Goal: Task Accomplishment & Management: Complete application form

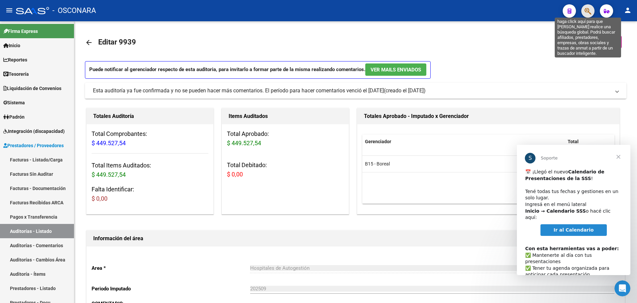
click at [586, 11] on icon "button" at bounding box center [588, 11] width 7 height 8
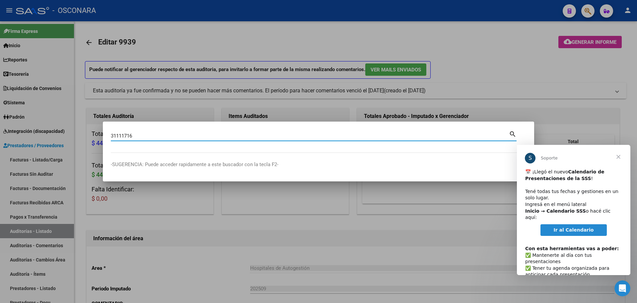
type input "31111716"
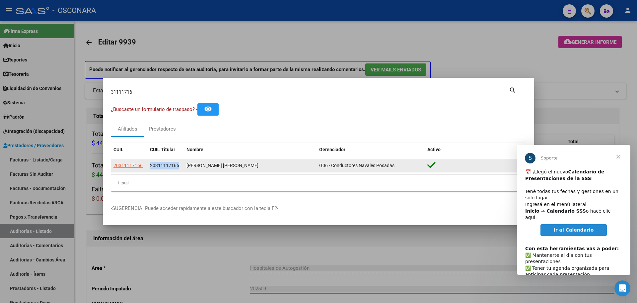
drag, startPoint x: 186, startPoint y: 162, endPoint x: 150, endPoint y: 166, distance: 36.4
click at [150, 166] on div "20311117166 20311117166 [PERSON_NAME] [PERSON_NAME] G06 - Conductores Navales P…" at bounding box center [319, 165] width 416 height 13
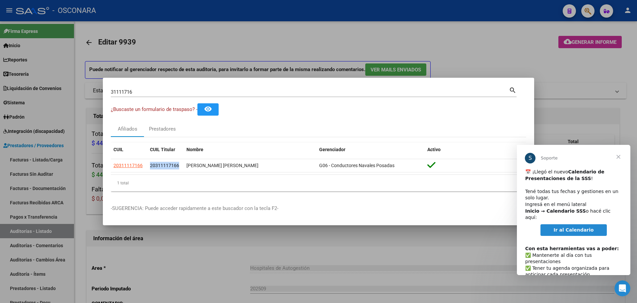
copy span "20311117166"
click at [378, 33] on div at bounding box center [318, 151] width 637 height 303
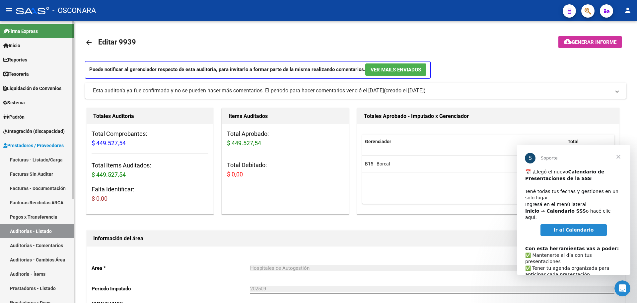
scroll to position [83, 0]
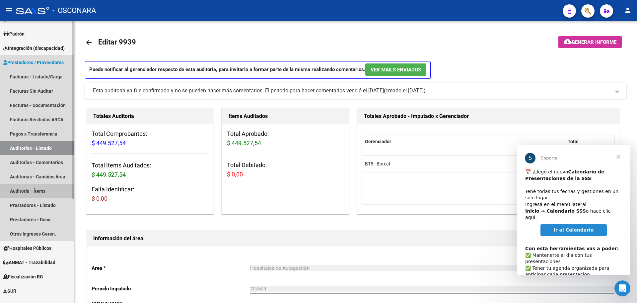
click at [24, 189] on link "Auditoría - Ítems" at bounding box center [37, 191] width 74 height 14
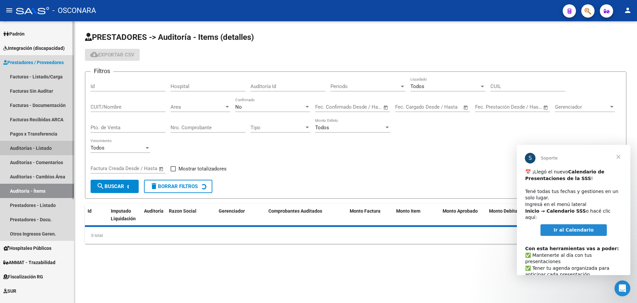
click at [57, 141] on link "Auditorías - Listado" at bounding box center [37, 148] width 74 height 14
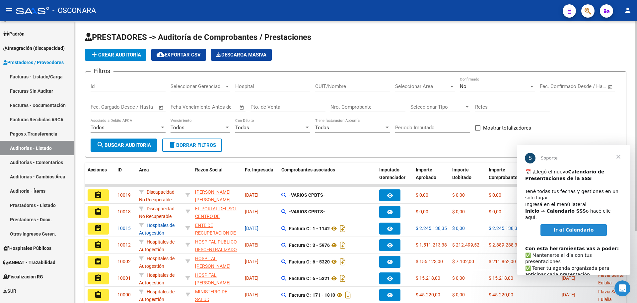
click at [495, 80] on div "No Confirmado" at bounding box center [497, 84] width 75 height 14
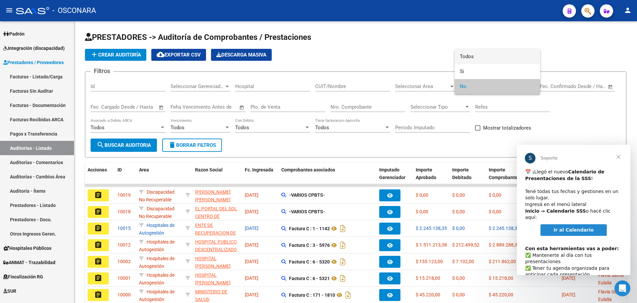
click at [486, 56] on span "Todos" at bounding box center [497, 56] width 75 height 15
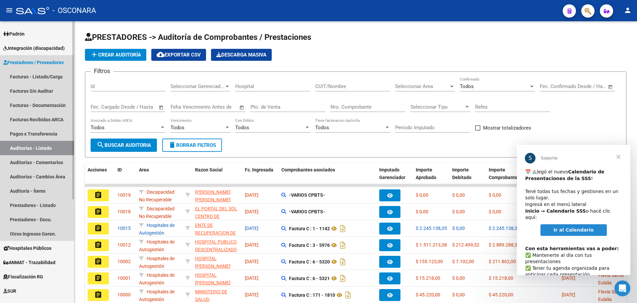
click at [41, 147] on link "Auditorías - Listado" at bounding box center [37, 148] width 74 height 14
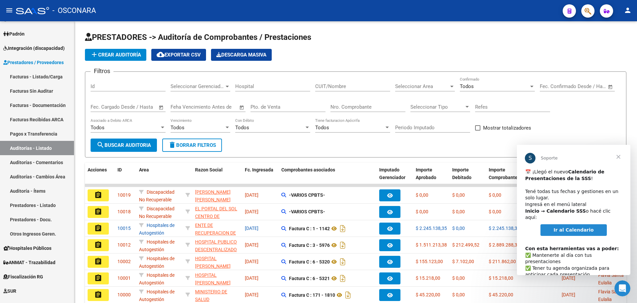
click at [618, 155] on span "Cerrar" at bounding box center [619, 157] width 24 height 24
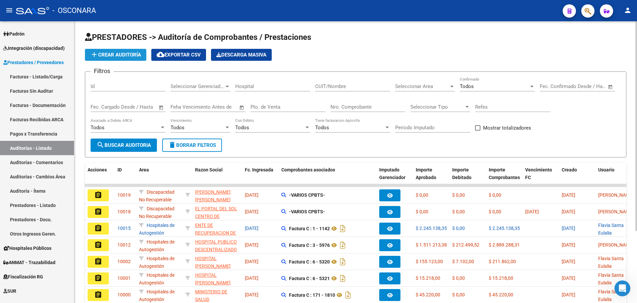
click at [110, 55] on span "add Crear Auditoría" at bounding box center [115, 55] width 51 height 6
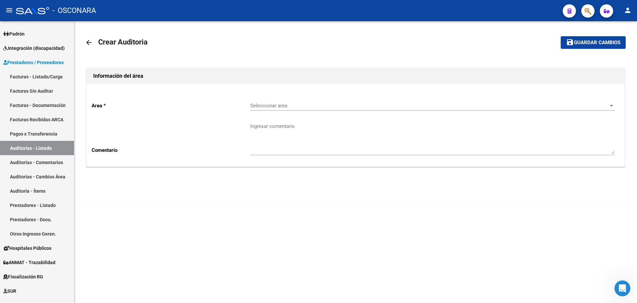
click at [298, 106] on span "Seleccionar area" at bounding box center [429, 106] width 358 height 6
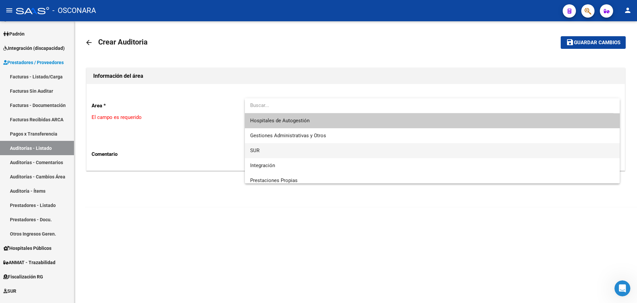
click at [309, 144] on span "SUR" at bounding box center [432, 150] width 364 height 15
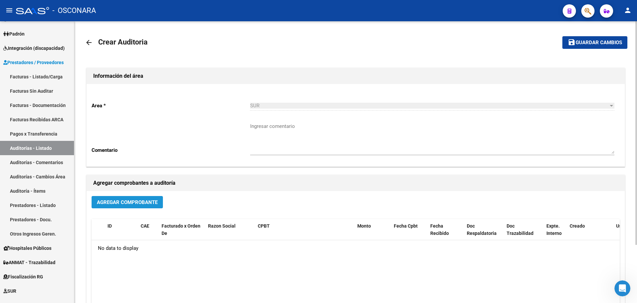
click at [139, 198] on button "Agregar Comprobante" at bounding box center [127, 202] width 71 height 12
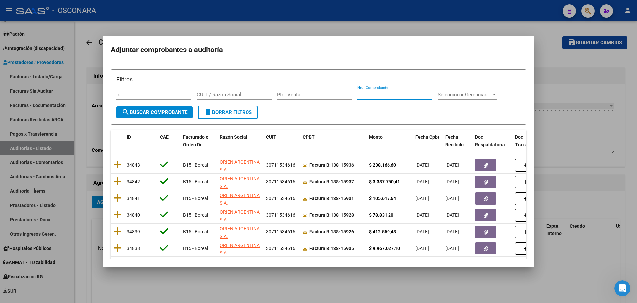
click at [407, 96] on input "Nro. Comprobante" at bounding box center [394, 95] width 75 height 6
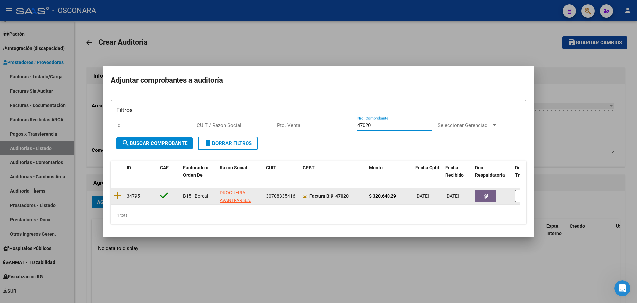
type input "47020"
click at [121, 191] on icon at bounding box center [118, 195] width 8 height 9
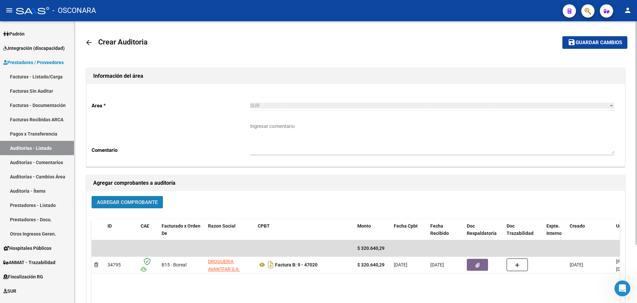
click at [123, 201] on span "Agregar Comprobante" at bounding box center [127, 202] width 61 height 6
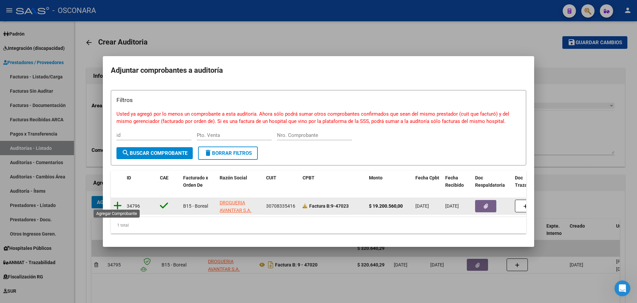
click at [118, 204] on icon at bounding box center [118, 205] width 8 height 9
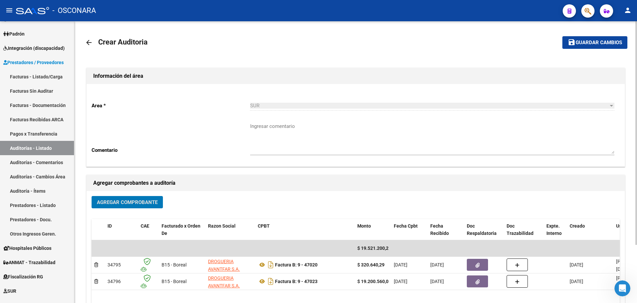
click at [609, 44] on span "Guardar cambios" at bounding box center [599, 43] width 46 height 6
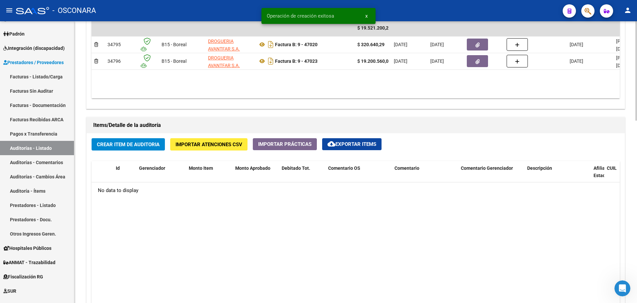
scroll to position [415, 0]
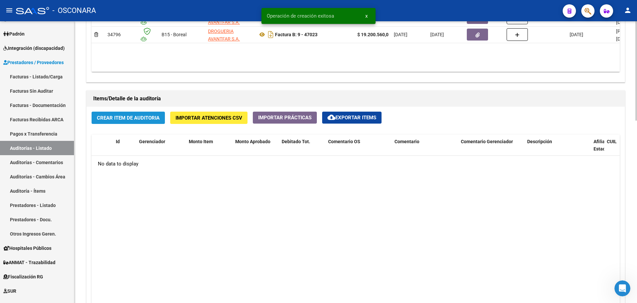
click at [133, 117] on span "Crear Item de Auditoria" at bounding box center [128, 118] width 63 height 6
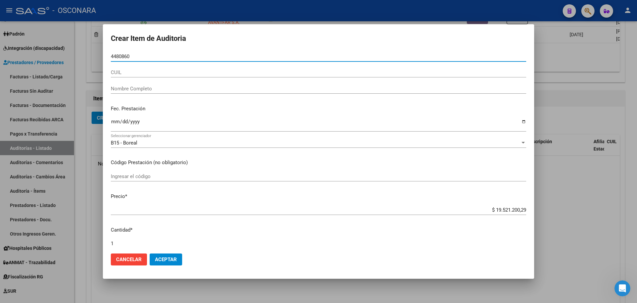
type input "44808606"
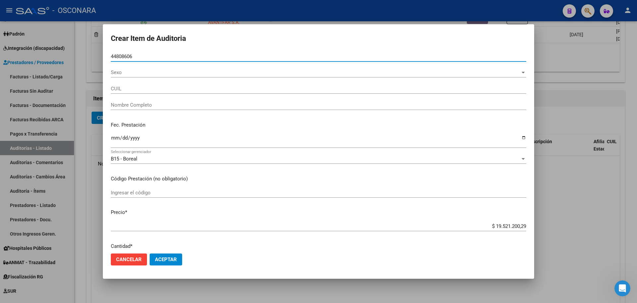
type input "27448086068"
type input "[PERSON_NAME] [PERSON_NAME]"
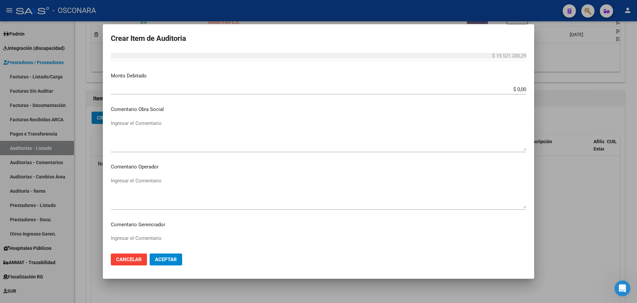
scroll to position [69, 0]
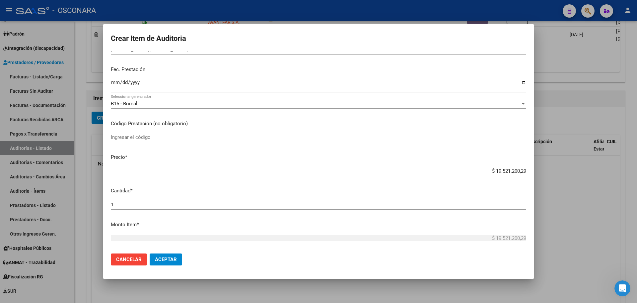
type input "44808606"
drag, startPoint x: 488, startPoint y: 172, endPoint x: 593, endPoint y: 165, distance: 105.4
click at [593, 165] on div "Crear Item de Auditoria 44808606 Nro Documento 27448086068 CUIL Afiliado Activo…" at bounding box center [318, 151] width 637 height 303
type input "$ 0,03"
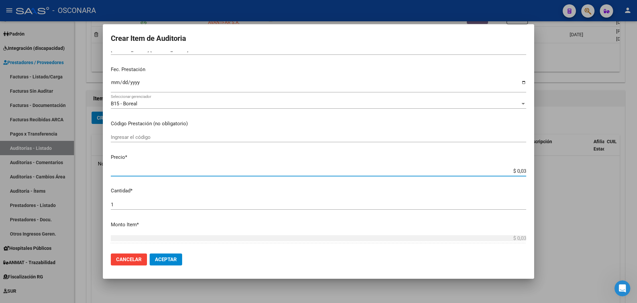
type input "$ 0,32"
type input "$ 3,20"
type input "$ 32,06"
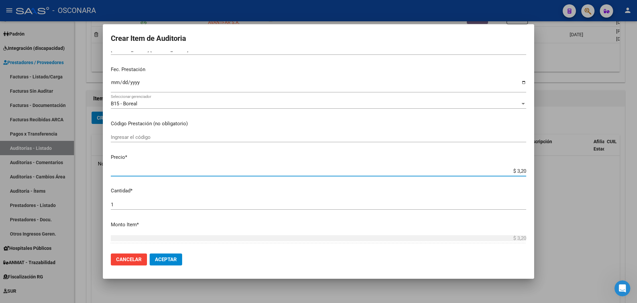
type input "$ 32,06"
type input "$ 320,64"
type input "$ 3.206,40"
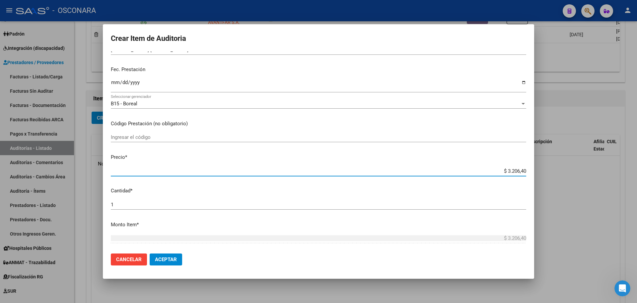
type input "$ 32.064,02"
type input "$ 320.640,29"
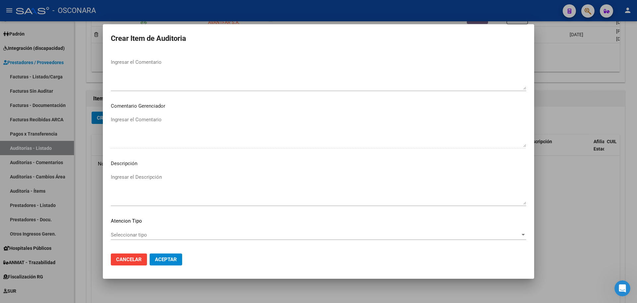
scroll to position [401, 0]
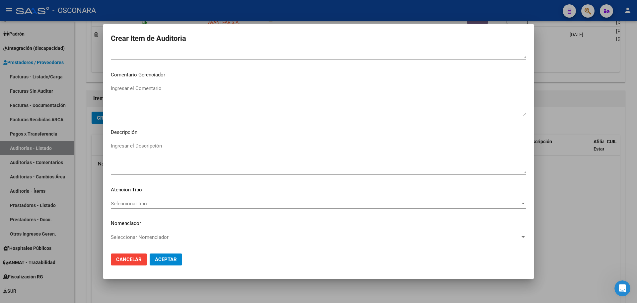
click at [170, 156] on textarea "Ingresar el Descripción" at bounding box center [319, 157] width 416 height 31
type textarea "FC 47020"
click at [167, 262] on button "Aceptar" at bounding box center [166, 259] width 33 height 12
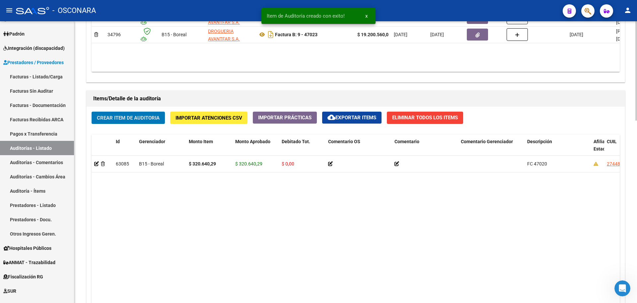
scroll to position [415, 0]
click at [144, 115] on span "Crear Item de Auditoria" at bounding box center [128, 118] width 63 height 6
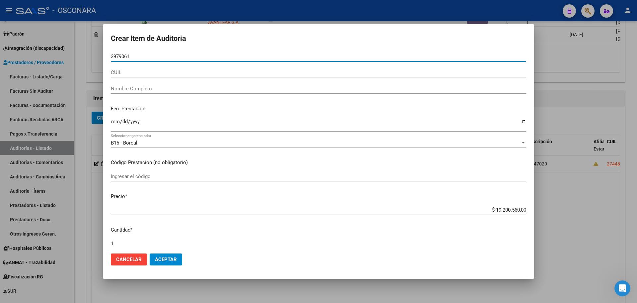
type input "39790618"
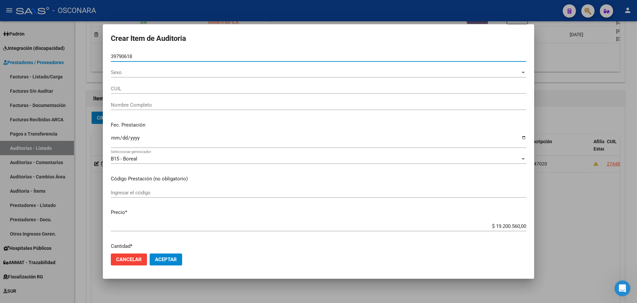
type input "20397906184"
type input "[PERSON_NAME]"
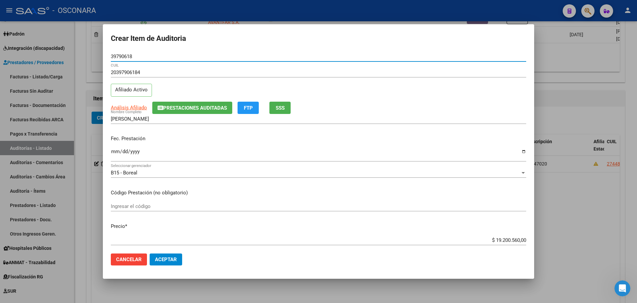
type input "39790618"
drag, startPoint x: 137, startPoint y: 51, endPoint x: 135, endPoint y: 54, distance: 3.6
click at [131, 50] on form "Crear Item de Auditoria 39790618 Nro Documento 20397906184 CUIL Afiliado Activo…" at bounding box center [319, 151] width 416 height 239
drag, startPoint x: 136, startPoint y: 54, endPoint x: 59, endPoint y: 53, distance: 76.7
click at [59, 53] on div "Crear Item de Auditoria 39790618 Nro Documento 20397906184 CUIL Afiliado Activo…" at bounding box center [318, 151] width 637 height 303
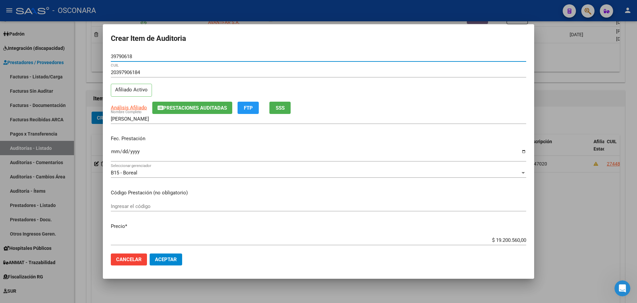
click at [99, 205] on div at bounding box center [318, 151] width 637 height 303
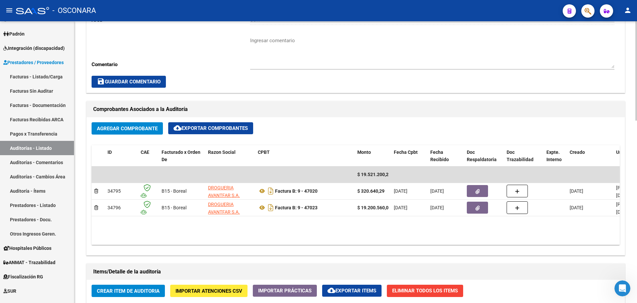
scroll to position [332, 0]
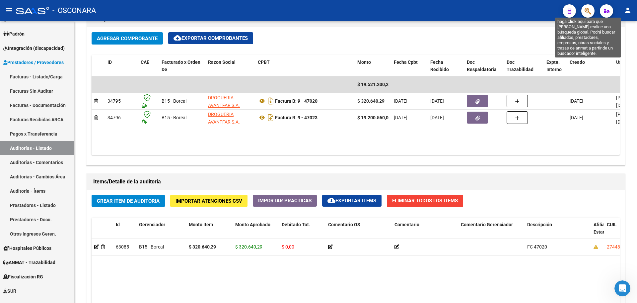
drag, startPoint x: 594, startPoint y: 15, endPoint x: 586, endPoint y: 14, distance: 8.3
click at [586, 14] on div at bounding box center [585, 11] width 19 height 14
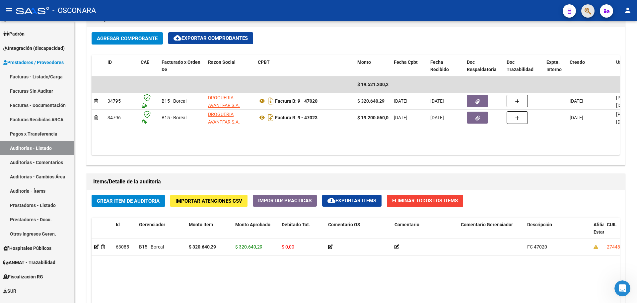
click at [586, 14] on icon "button" at bounding box center [588, 11] width 7 height 8
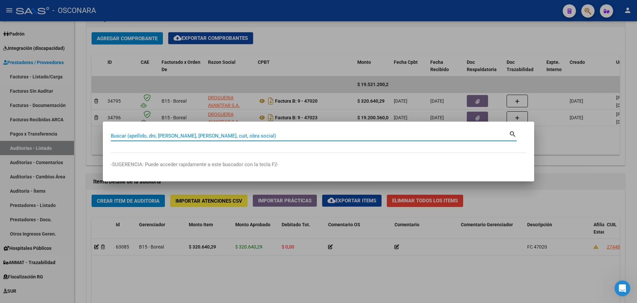
paste input "39790618"
type input "39790618"
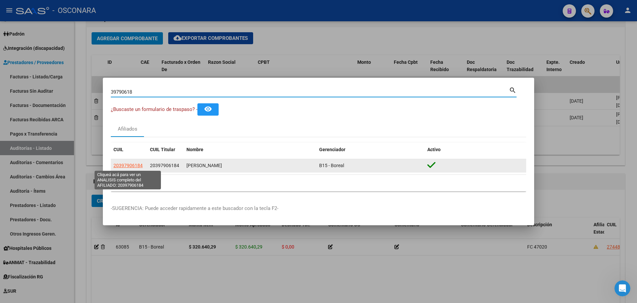
click at [128, 164] on span "20397906184" at bounding box center [128, 165] width 29 height 5
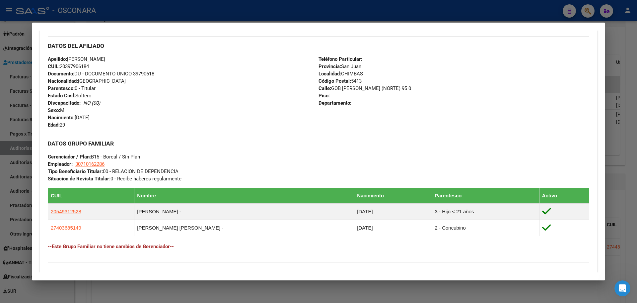
scroll to position [249, 0]
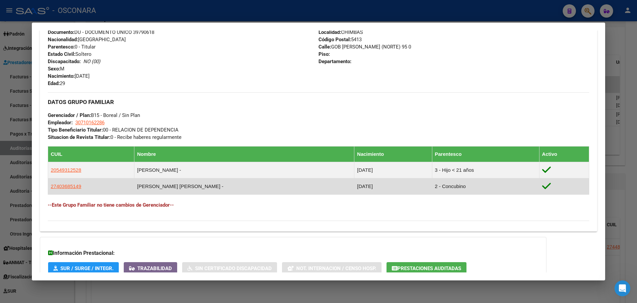
drag, startPoint x: 90, startPoint y: 189, endPoint x: 50, endPoint y: 184, distance: 40.2
click at [50, 184] on td "27403685149" at bounding box center [91, 186] width 86 height 16
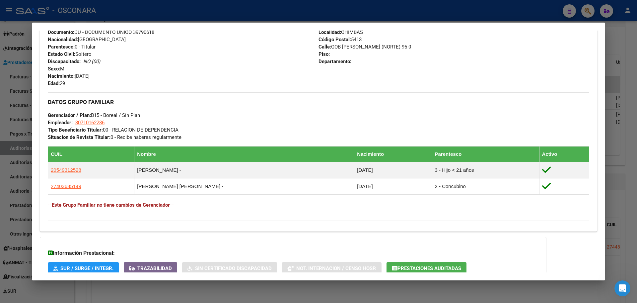
drag, startPoint x: 94, startPoint y: 171, endPoint x: 44, endPoint y: 166, distance: 50.0
click at [46, 165] on div "Enviar Credencial Digital remove_red_eye Movimientos Sin Certificado Discapacid…" at bounding box center [319, 77] width 558 height 298
click at [277, 109] on div "DATOS GRUPO FAMILIAR Gerenciador / Plan: B15 - Boreal / Sin Plan Empleador: 307…" at bounding box center [319, 116] width 542 height 48
drag, startPoint x: 86, startPoint y: 172, endPoint x: 42, endPoint y: 171, distance: 43.5
click at [50, 169] on td "20549312528" at bounding box center [91, 170] width 86 height 16
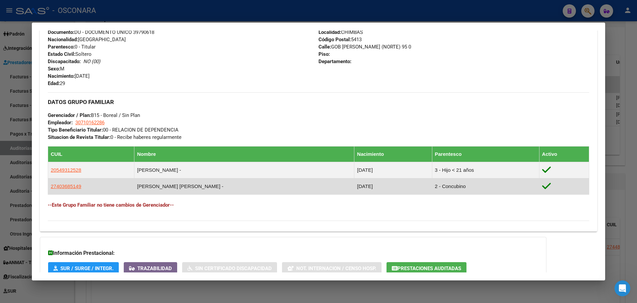
copy span "20549312528"
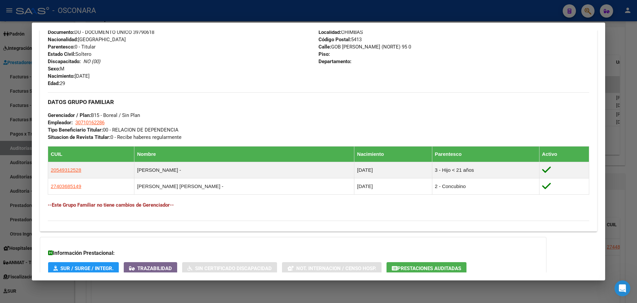
click at [10, 89] on div at bounding box center [318, 151] width 637 height 303
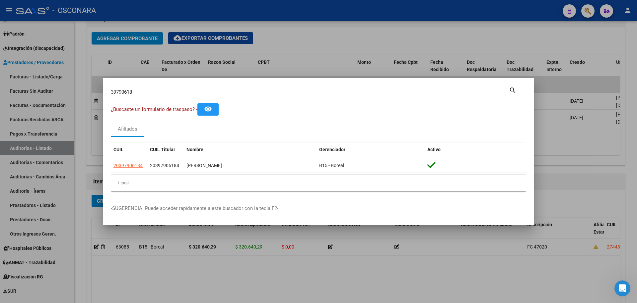
click at [93, 168] on div at bounding box center [318, 151] width 637 height 303
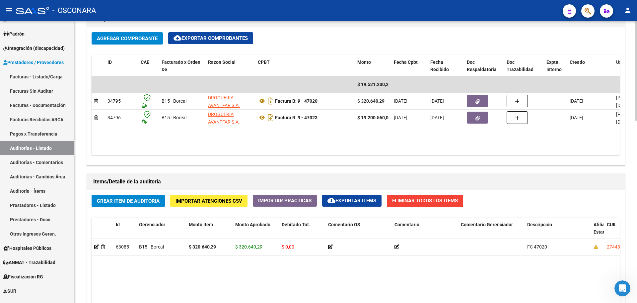
click at [104, 200] on span "Crear Item de Auditoria" at bounding box center [128, 201] width 63 height 6
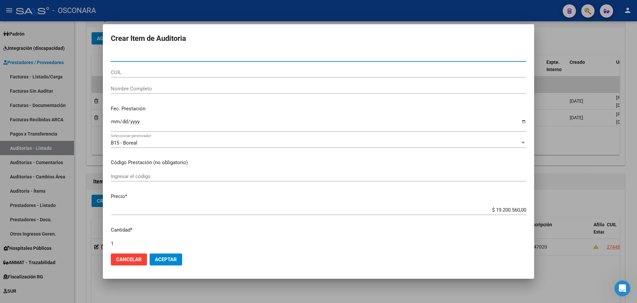
paste input "20549312528"
type input "54931252"
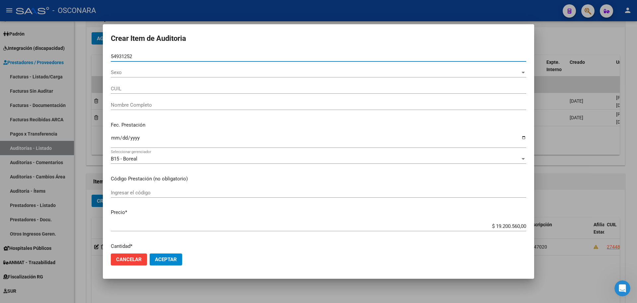
type input "[PERSON_NAME]"
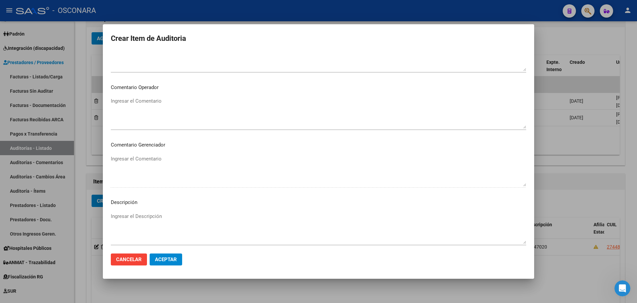
scroll to position [383, 0]
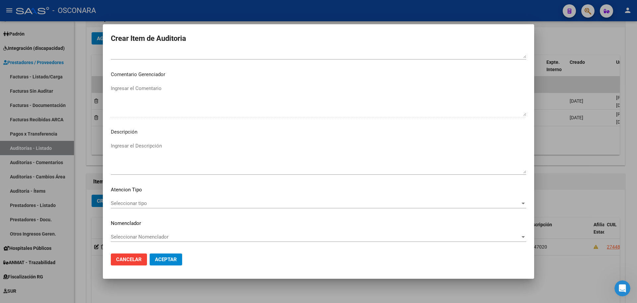
type input "54931252"
click at [162, 150] on textarea "Ingresar el Descripción" at bounding box center [319, 157] width 416 height 31
type textarea "FC 47023"
click at [174, 257] on span "Aceptar" at bounding box center [166, 259] width 22 height 6
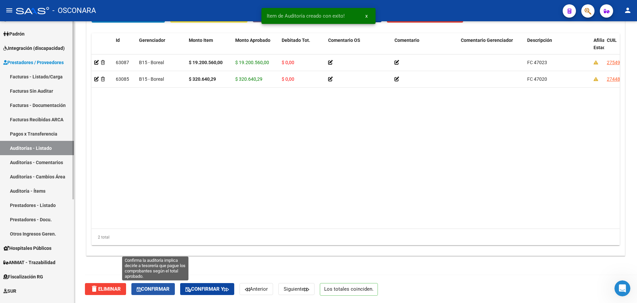
drag, startPoint x: 163, startPoint y: 288, endPoint x: 0, endPoint y: 157, distance: 208.9
click at [163, 288] on span "Confirmar" at bounding box center [153, 289] width 33 height 6
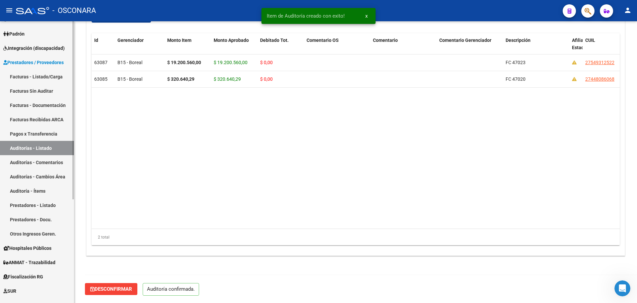
scroll to position [457, 0]
type input "202509"
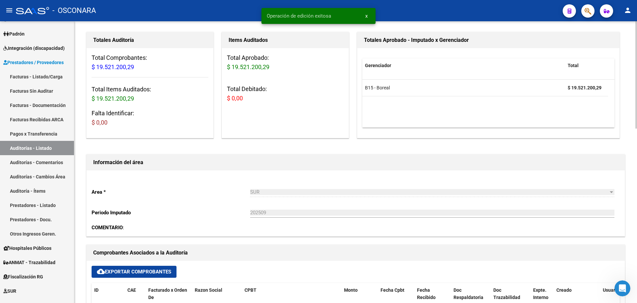
scroll to position [0, 0]
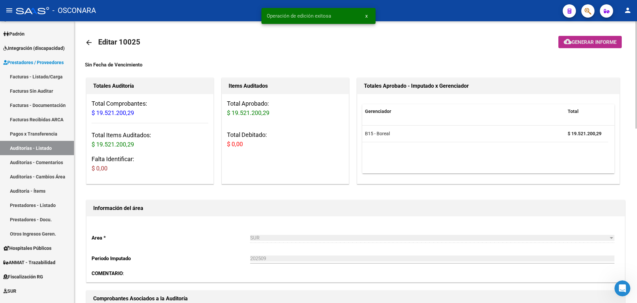
click at [561, 44] on button "cloud_download Generar informe" at bounding box center [590, 42] width 63 height 12
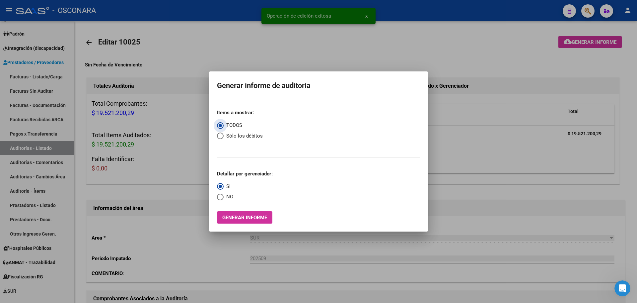
click at [252, 225] on mat-dialog-container "Generar informe de auditoria Items a mostrar: TODOS Sólo los débitos Detallar p…" at bounding box center [318, 151] width 219 height 160
click at [249, 221] on button "Generar informe" at bounding box center [244, 217] width 55 height 12
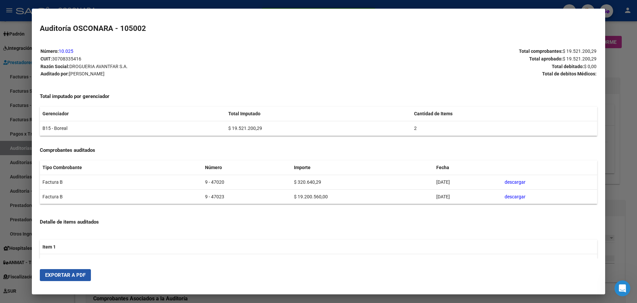
click at [68, 279] on button "Exportar a PDF" at bounding box center [65, 275] width 51 height 12
click at [14, 76] on div at bounding box center [318, 151] width 637 height 303
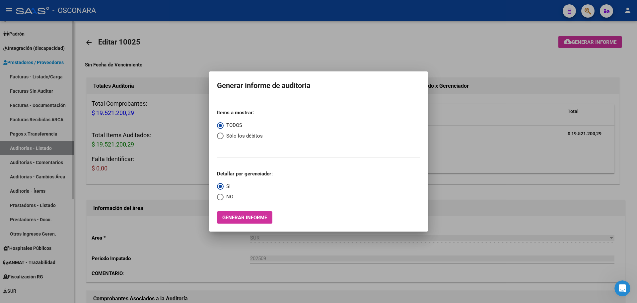
drag, startPoint x: 57, startPoint y: 129, endPoint x: 67, endPoint y: 140, distance: 15.3
click at [56, 130] on div at bounding box center [318, 151] width 637 height 303
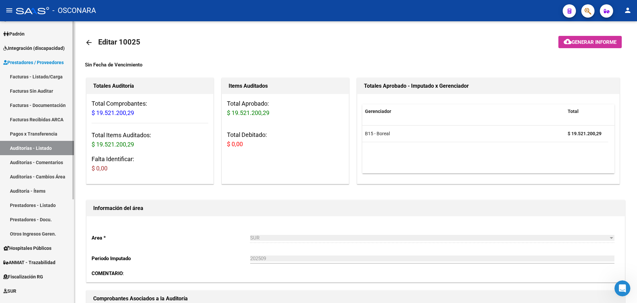
click at [63, 145] on link "Auditorías - Listado" at bounding box center [37, 148] width 74 height 14
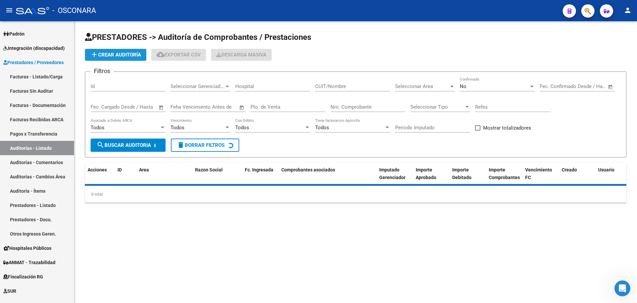
click at [99, 52] on span "add Crear Auditoría" at bounding box center [115, 55] width 51 height 6
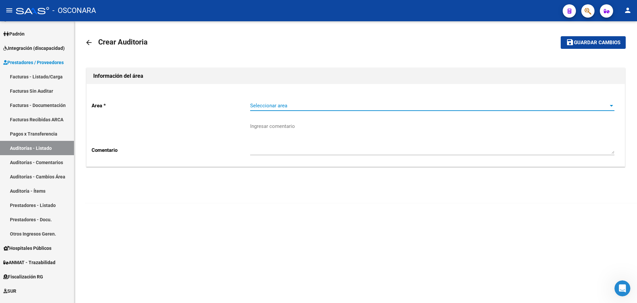
click at [332, 104] on span "Seleccionar area" at bounding box center [429, 106] width 358 height 6
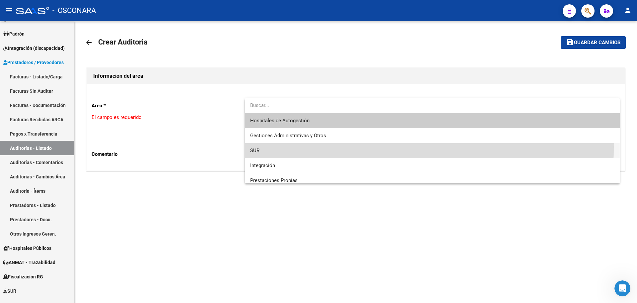
drag, startPoint x: 315, startPoint y: 147, endPoint x: 252, endPoint y: 161, distance: 64.8
click at [314, 147] on span "SUR" at bounding box center [432, 150] width 364 height 15
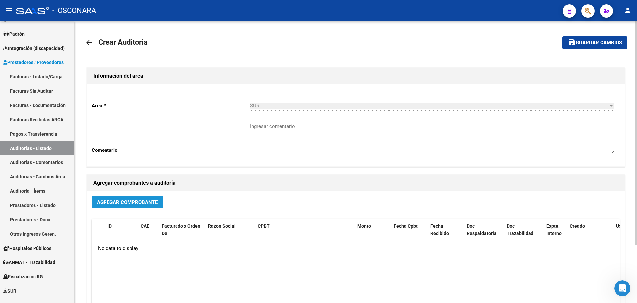
click at [116, 206] on button "Agregar Comprobante" at bounding box center [127, 202] width 71 height 12
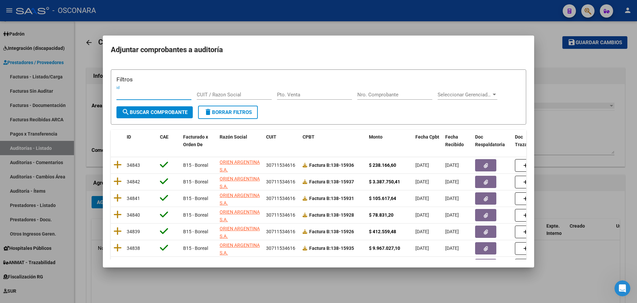
click at [380, 94] on input "Nro. Comprobante" at bounding box center [394, 95] width 75 height 6
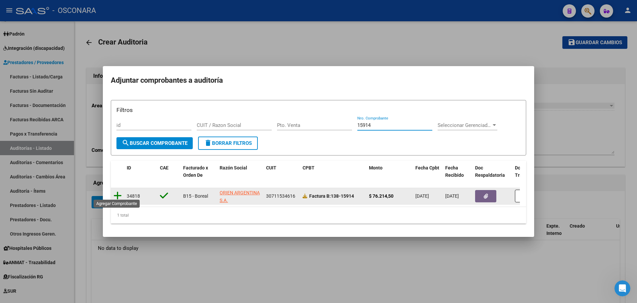
type input "15914"
click at [117, 193] on icon at bounding box center [118, 195] width 8 height 9
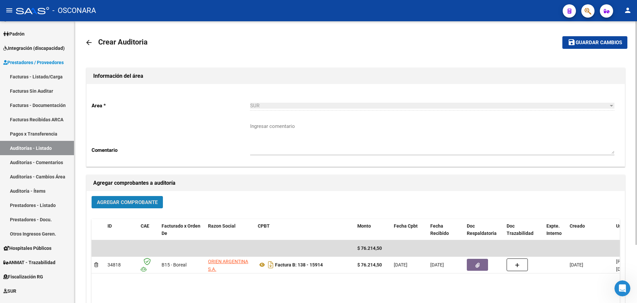
click at [141, 204] on span "Agregar Comprobante" at bounding box center [127, 202] width 61 height 6
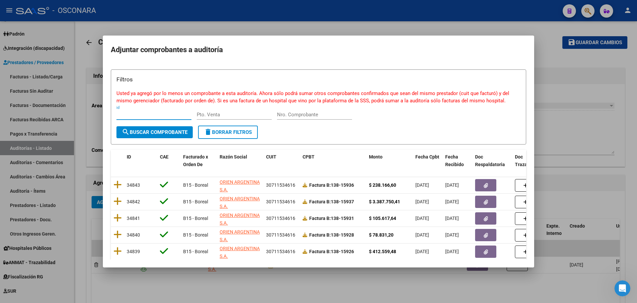
click at [309, 115] on input "Nro. Comprobante" at bounding box center [314, 115] width 75 height 6
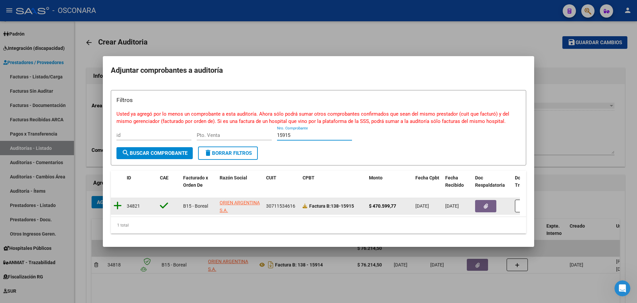
type input "15915"
click at [115, 201] on icon at bounding box center [118, 205] width 8 height 9
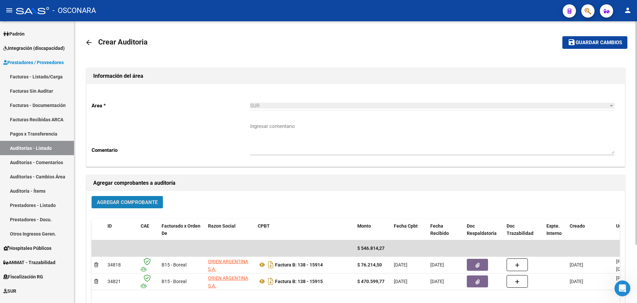
click at [130, 201] on span "Agregar Comprobante" at bounding box center [127, 202] width 61 height 6
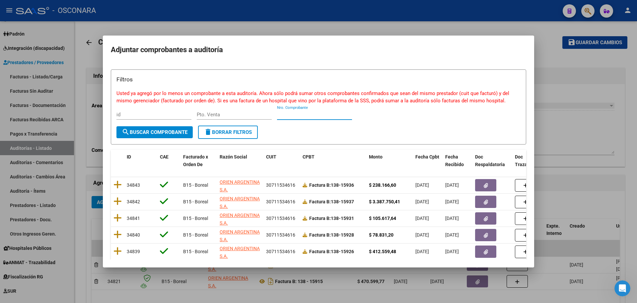
click at [300, 115] on input "Nro. Comprobante" at bounding box center [314, 115] width 75 height 6
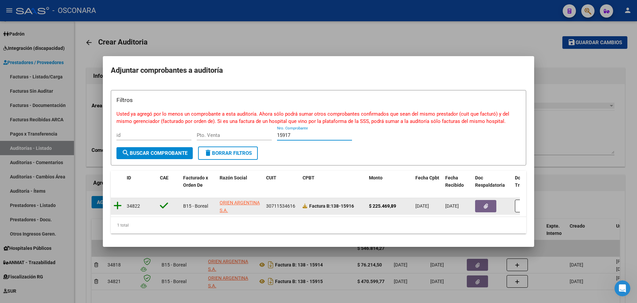
type input "15917"
click at [114, 204] on icon at bounding box center [118, 205] width 8 height 9
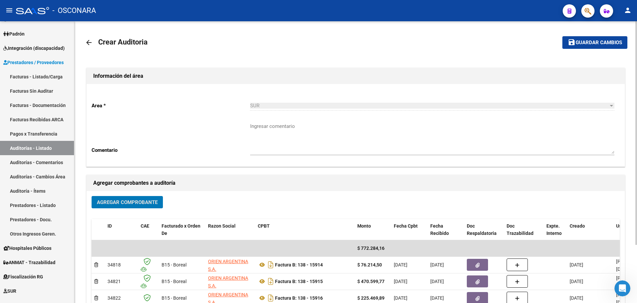
click at [116, 204] on span "Agregar Comprobante" at bounding box center [127, 202] width 61 height 6
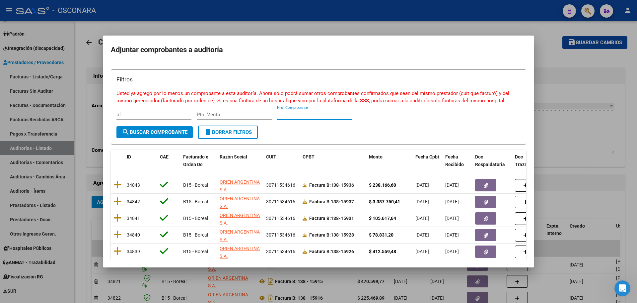
click at [318, 115] on input "Nro. Comprobante" at bounding box center [314, 115] width 75 height 6
type input "4"
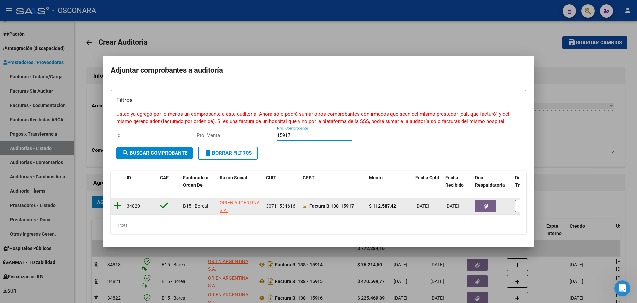
type input "15917"
click at [116, 202] on icon at bounding box center [118, 205] width 8 height 9
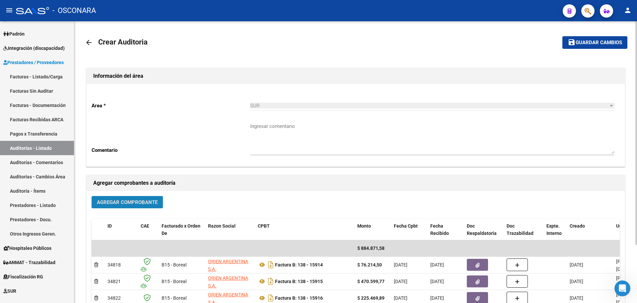
click at [110, 206] on button "Agregar Comprobante" at bounding box center [127, 202] width 71 height 12
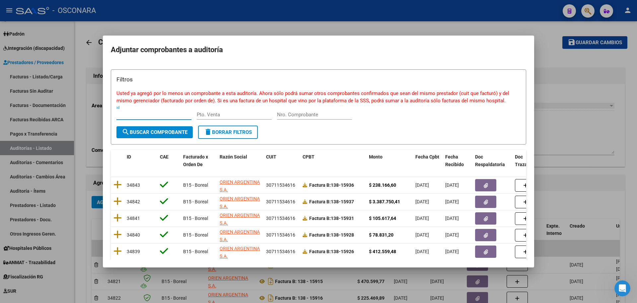
click at [324, 114] on input "Nro. Comprobante" at bounding box center [314, 115] width 75 height 6
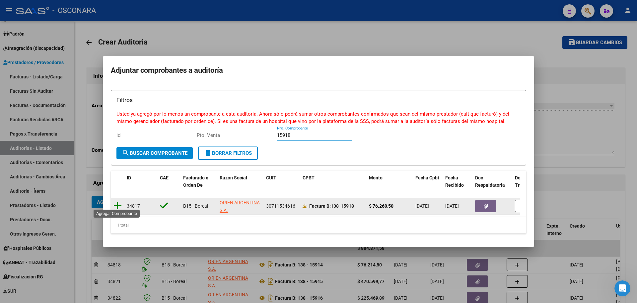
type input "15918"
click at [118, 201] on icon at bounding box center [118, 205] width 8 height 9
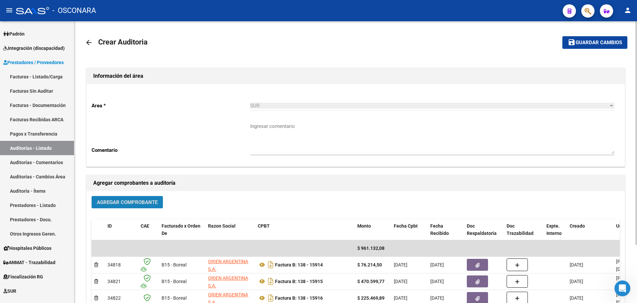
click at [117, 202] on span "Agregar Comprobante" at bounding box center [127, 202] width 61 height 6
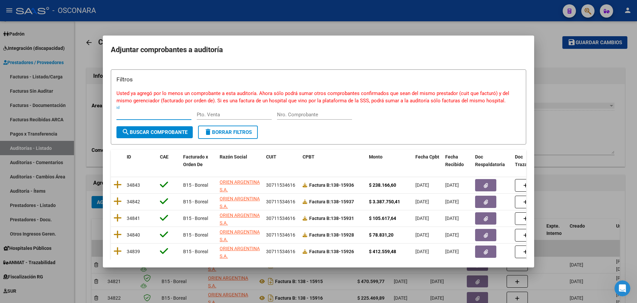
click at [333, 115] on input "Nro. Comprobante" at bounding box center [314, 115] width 75 height 6
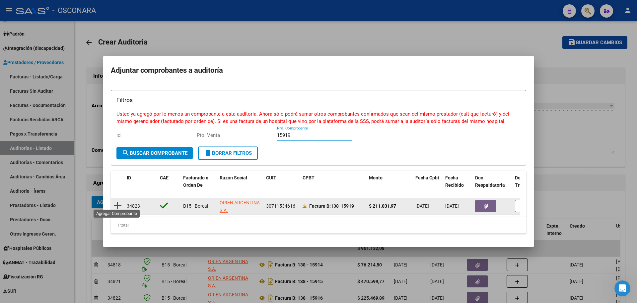
type input "15919"
click at [114, 203] on icon at bounding box center [118, 205] width 8 height 9
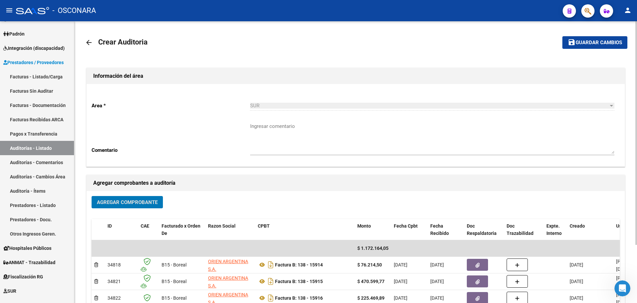
click at [128, 199] on span "Agregar Comprobante" at bounding box center [127, 202] width 61 height 6
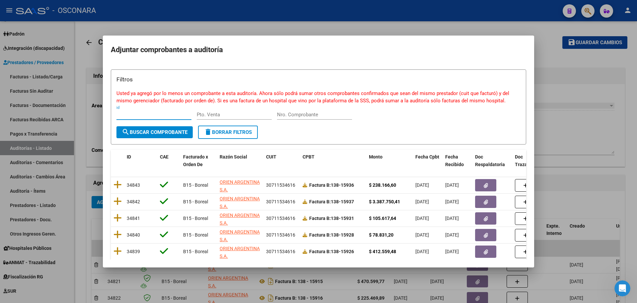
click at [302, 114] on input "Nro. Comprobante" at bounding box center [314, 115] width 75 height 6
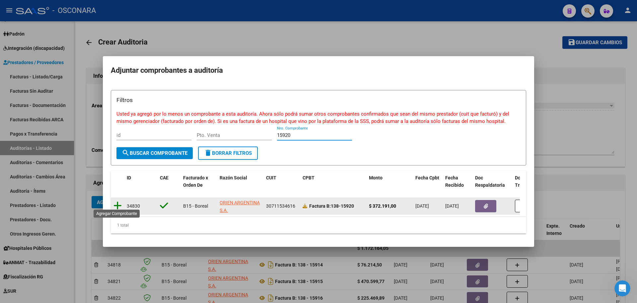
type input "15920"
click at [118, 204] on icon at bounding box center [118, 205] width 8 height 9
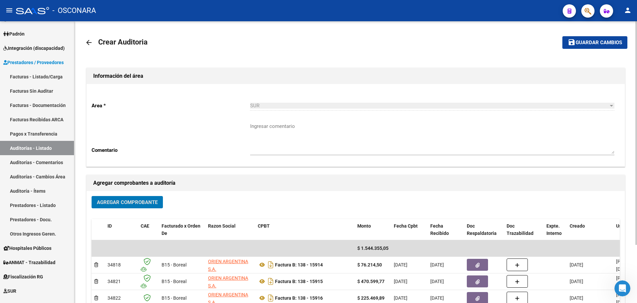
click at [124, 205] on button "Agregar Comprobante" at bounding box center [127, 202] width 71 height 12
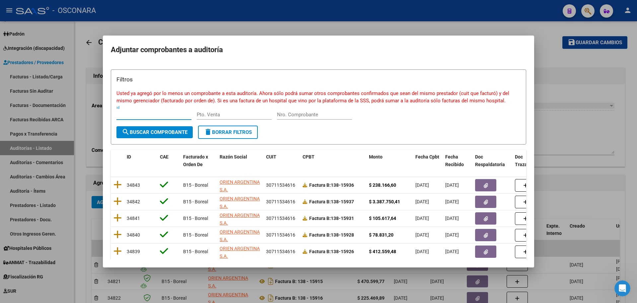
click at [332, 118] on div "Nro. Comprobante" at bounding box center [314, 115] width 75 height 10
click at [331, 116] on input "Nro. Comprobante" at bounding box center [314, 115] width 75 height 6
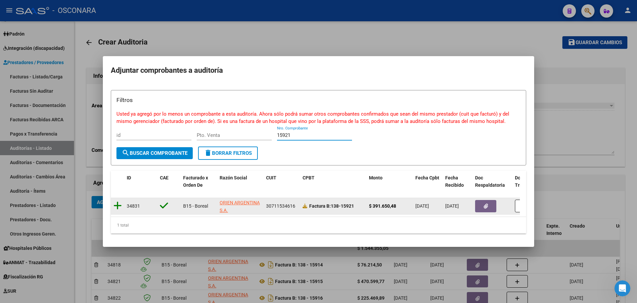
type input "15921"
click at [118, 201] on icon at bounding box center [118, 205] width 8 height 9
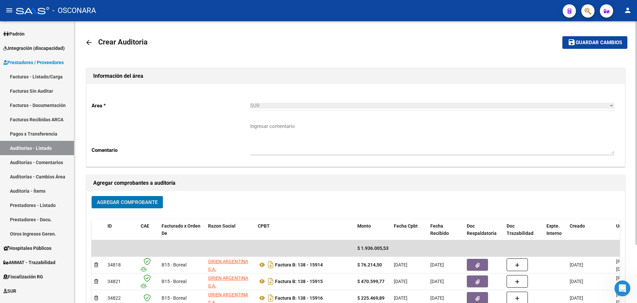
click at [112, 199] on span "Agregar Comprobante" at bounding box center [127, 202] width 61 height 6
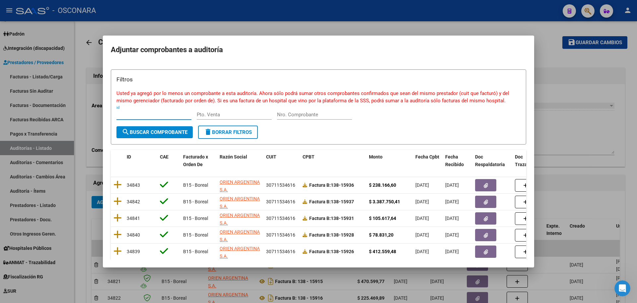
click at [328, 115] on input "Nro. Comprobante" at bounding box center [314, 115] width 75 height 6
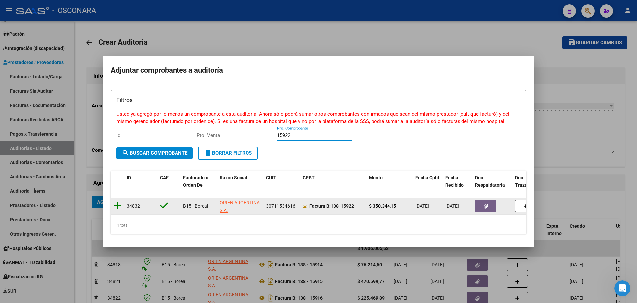
type input "15922"
click at [120, 201] on icon at bounding box center [118, 205] width 8 height 9
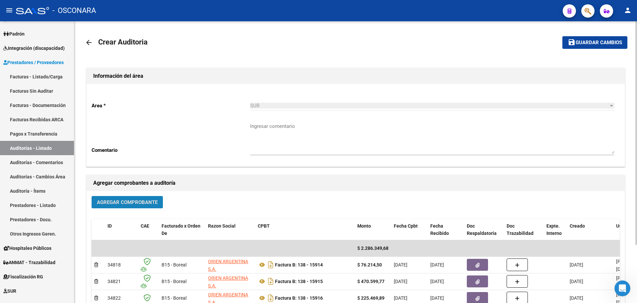
click at [119, 199] on span "Agregar Comprobante" at bounding box center [127, 202] width 61 height 6
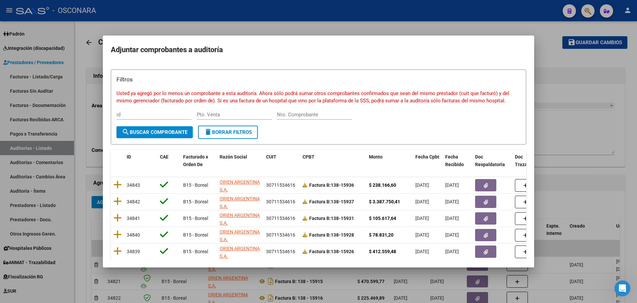
click at [330, 118] on div "Nro. Comprobante" at bounding box center [314, 115] width 75 height 10
click at [330, 116] on input "Nro. Comprobante" at bounding box center [314, 115] width 75 height 6
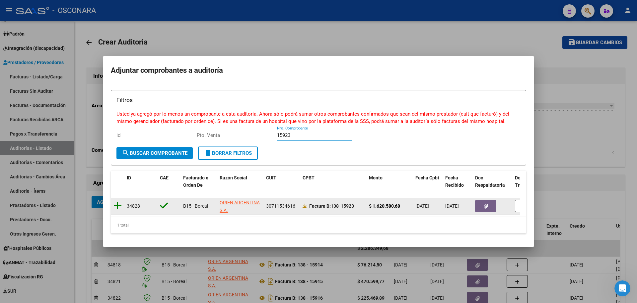
type input "15923"
click at [119, 201] on icon at bounding box center [118, 205] width 8 height 9
